Goal: Task Accomplishment & Management: Use online tool/utility

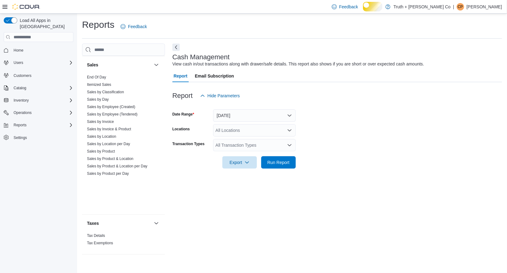
scroll to position [658, 0]
click at [119, 131] on link "Sales by Invoice & Product" at bounding box center [109, 129] width 44 height 4
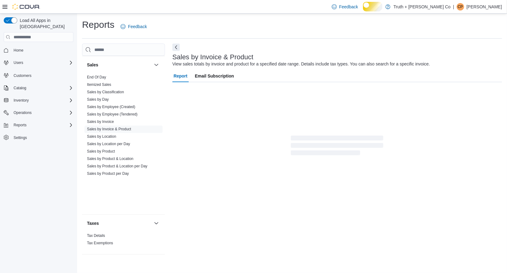
scroll to position [10, 0]
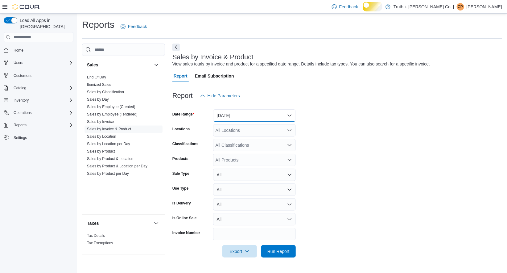
click at [250, 114] on button "Yesterday" at bounding box center [254, 115] width 83 height 12
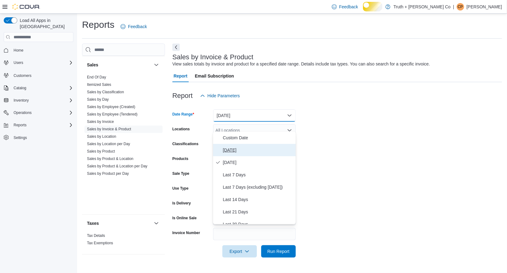
click at [231, 146] on span "Today" at bounding box center [258, 149] width 70 height 7
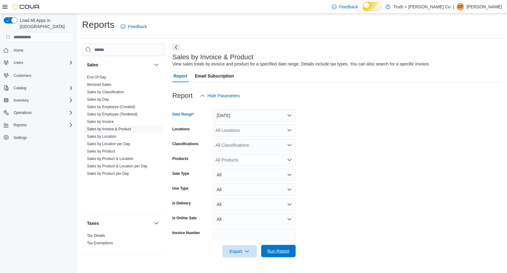
click at [274, 254] on span "Run Report" at bounding box center [278, 251] width 22 height 6
click at [175, 51] on button "Next" at bounding box center [175, 46] width 7 height 7
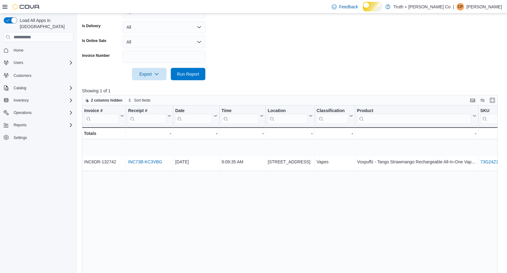
scroll to position [238, 0]
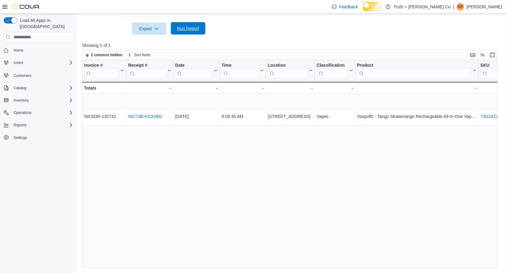
click at [188, 25] on span "Run Report" at bounding box center [188, 28] width 22 height 6
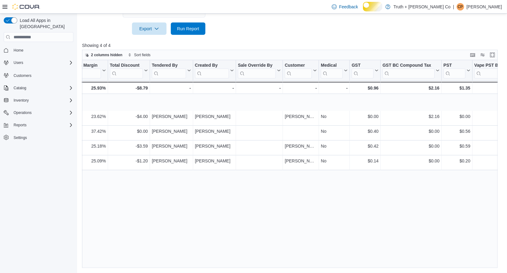
scroll to position [0, 751]
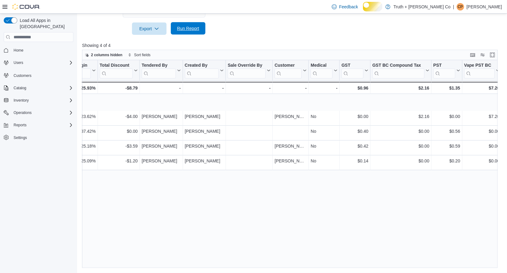
click at [189, 26] on span "Run Report" at bounding box center [188, 28] width 22 height 6
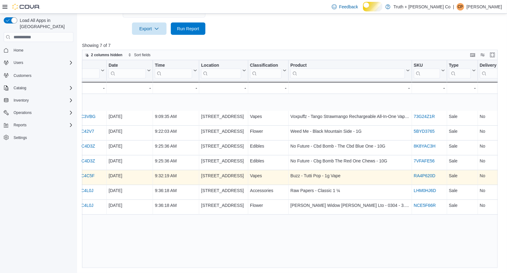
scroll to position [0, 82]
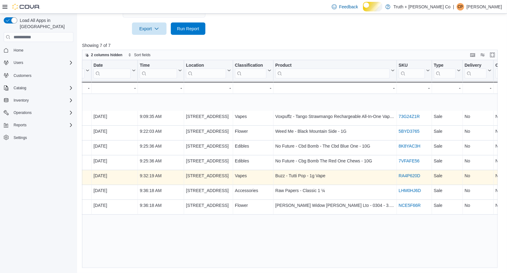
click at [409, 178] on link "RA4P620D" at bounding box center [410, 175] width 22 height 5
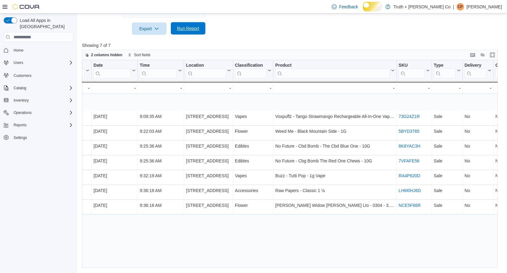
click at [188, 26] on span "Run Report" at bounding box center [188, 28] width 22 height 6
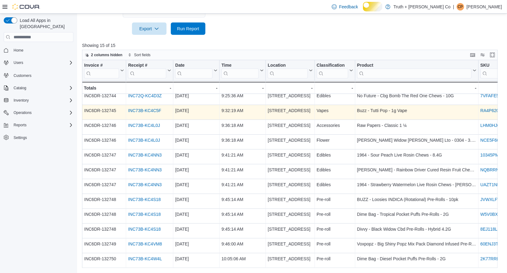
scroll to position [66, 0]
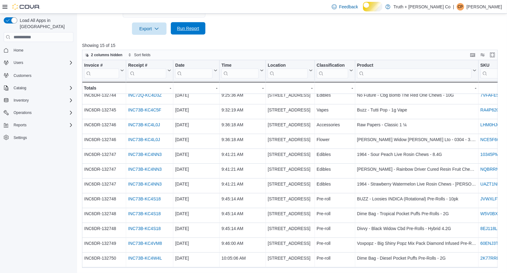
click at [189, 25] on span "Run Report" at bounding box center [188, 28] width 22 height 6
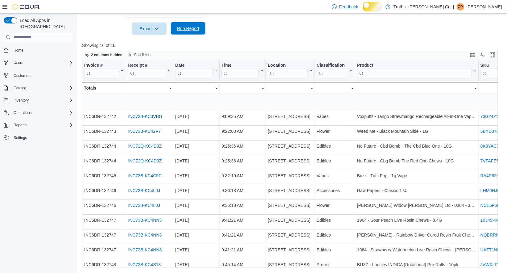
click at [186, 25] on span "Run Report" at bounding box center [188, 28] width 22 height 6
click at [177, 25] on span "Run Report" at bounding box center [188, 28] width 22 height 6
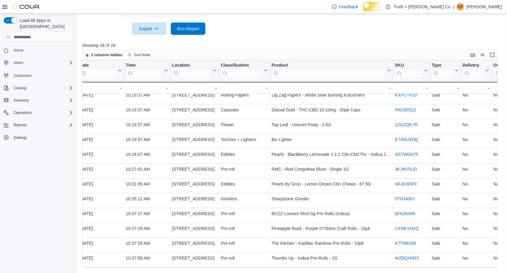
scroll to position [258, 98]
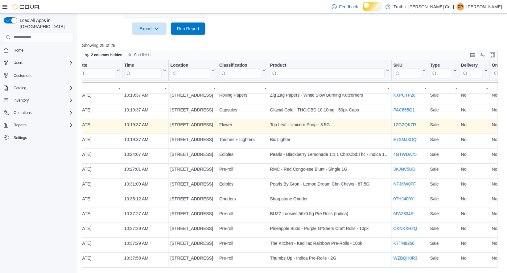
click at [415, 125] on link "1ZGZQK7R" at bounding box center [404, 124] width 23 height 5
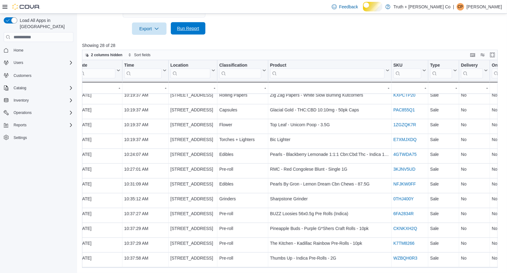
click at [178, 27] on span "Run Report" at bounding box center [188, 28] width 22 height 6
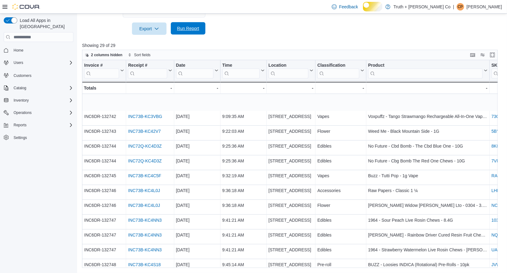
click at [187, 25] on span "Run Report" at bounding box center [188, 28] width 22 height 6
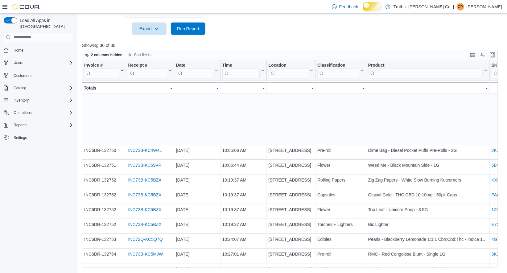
scroll to position [288, 0]
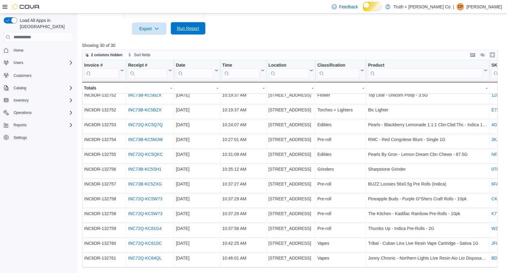
click at [190, 25] on span "Run Report" at bounding box center [188, 28] width 22 height 6
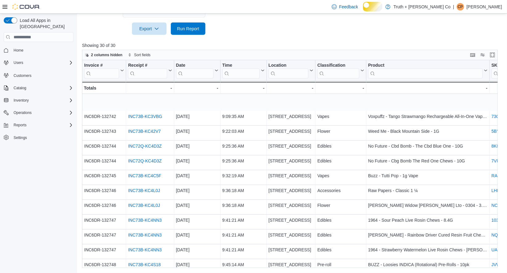
click at [186, 26] on span "Run Report" at bounding box center [188, 28] width 22 height 6
click at [183, 26] on span "Run Report" at bounding box center [188, 28] width 22 height 6
click at [190, 25] on span "Run Report" at bounding box center [188, 28] width 22 height 6
click at [262, 72] on icon at bounding box center [262, 70] width 5 height 4
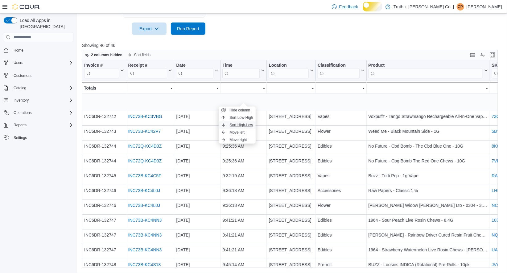
click at [251, 122] on span "Sort High-Low" at bounding box center [241, 124] width 23 height 5
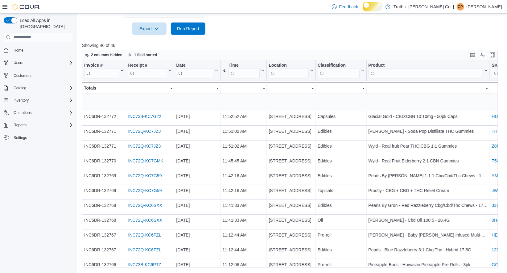
click at [256, 35] on div at bounding box center [292, 38] width 420 height 7
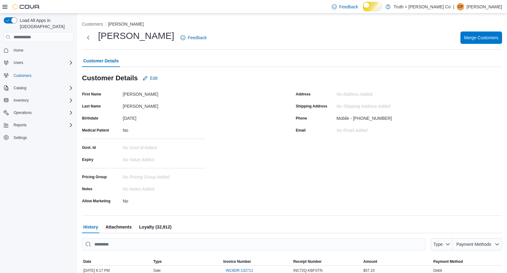
scroll to position [169, 0]
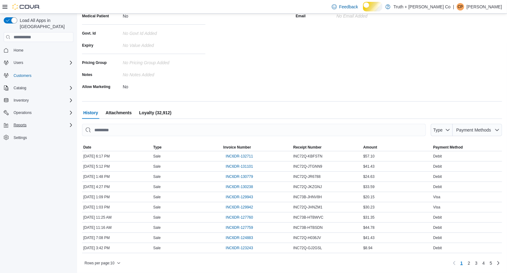
click at [27, 123] on span "Reports" at bounding box center [20, 124] width 13 height 5
click at [23, 150] on span "Reports" at bounding box center [17, 150] width 13 height 5
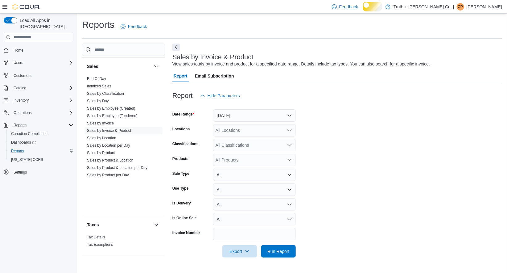
scroll to position [658, 0]
click at [106, 75] on link "End Of Day" at bounding box center [96, 77] width 19 height 4
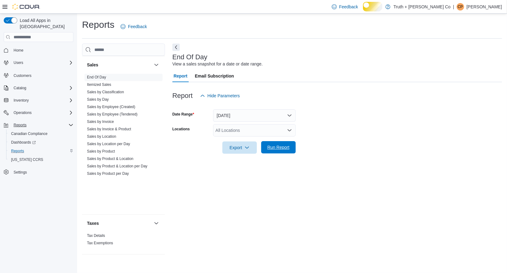
click at [271, 150] on span "Run Report" at bounding box center [278, 147] width 22 height 6
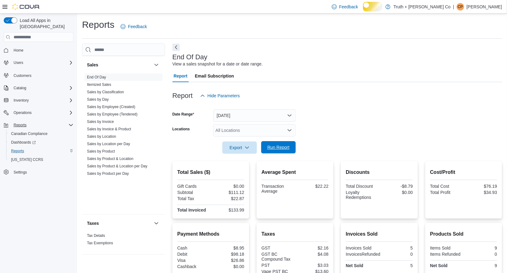
click at [277, 150] on span "Run Report" at bounding box center [278, 147] width 22 height 6
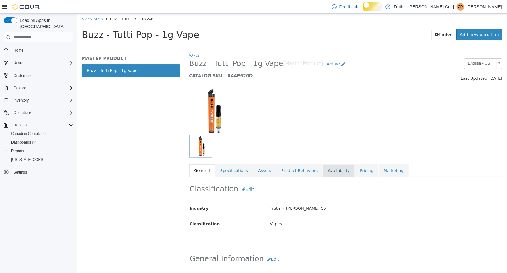
click at [332, 170] on link "Availability" at bounding box center [339, 170] width 32 height 13
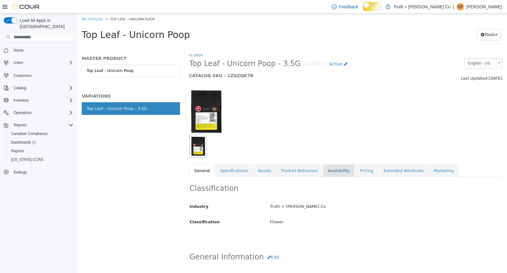
click at [331, 166] on link "Availability" at bounding box center [339, 170] width 32 height 13
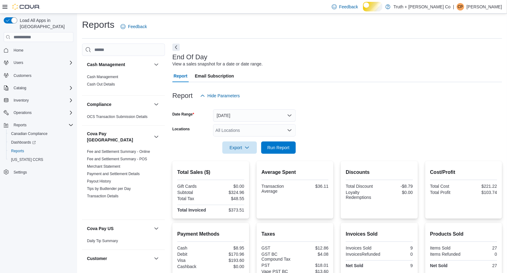
scroll to position [658, 0]
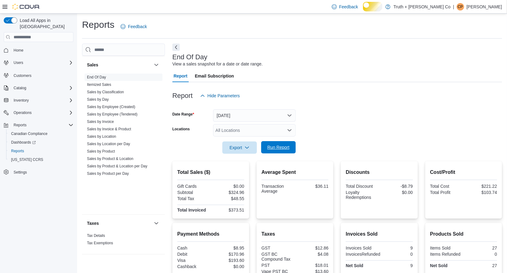
click at [270, 150] on span "Run Report" at bounding box center [278, 147] width 22 height 6
click at [278, 150] on span "Run Report" at bounding box center [278, 147] width 22 height 6
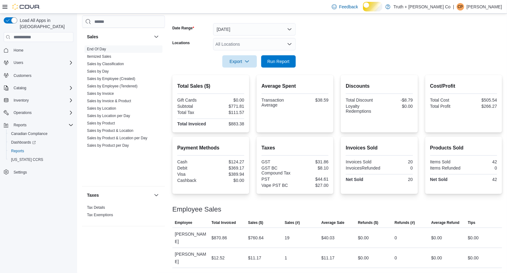
scroll to position [168, 0]
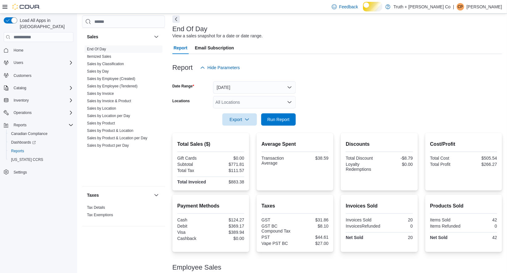
scroll to position [14, 0]
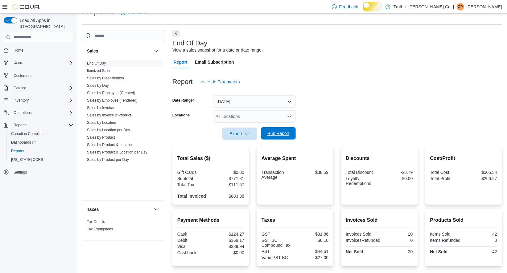
click at [268, 136] on span "Run Report" at bounding box center [278, 133] width 22 height 6
click at [267, 136] on span "Run Report" at bounding box center [278, 133] width 22 height 6
click at [283, 136] on span "Run Report" at bounding box center [278, 133] width 22 height 6
click at [287, 136] on span "Run Report" at bounding box center [278, 133] width 22 height 6
